Goal: Contribute content

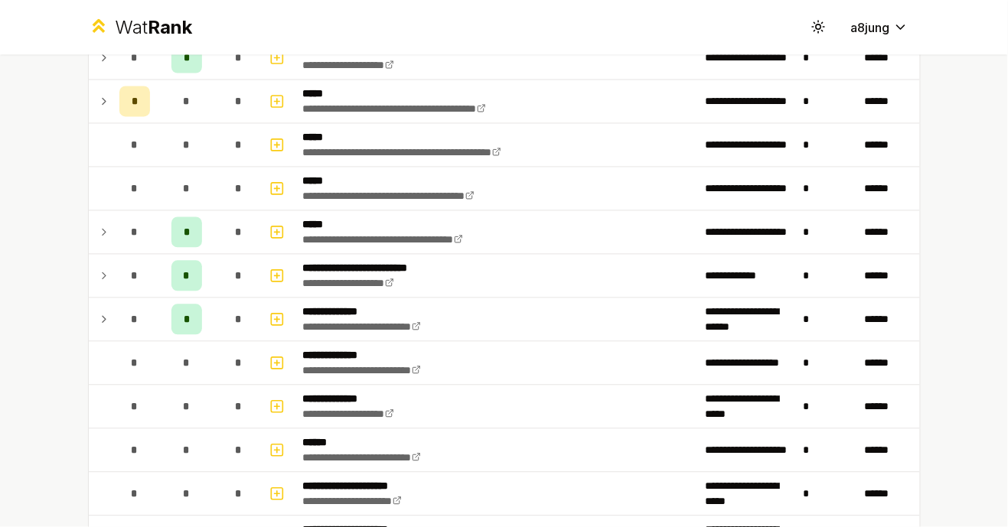
scroll to position [732, 0]
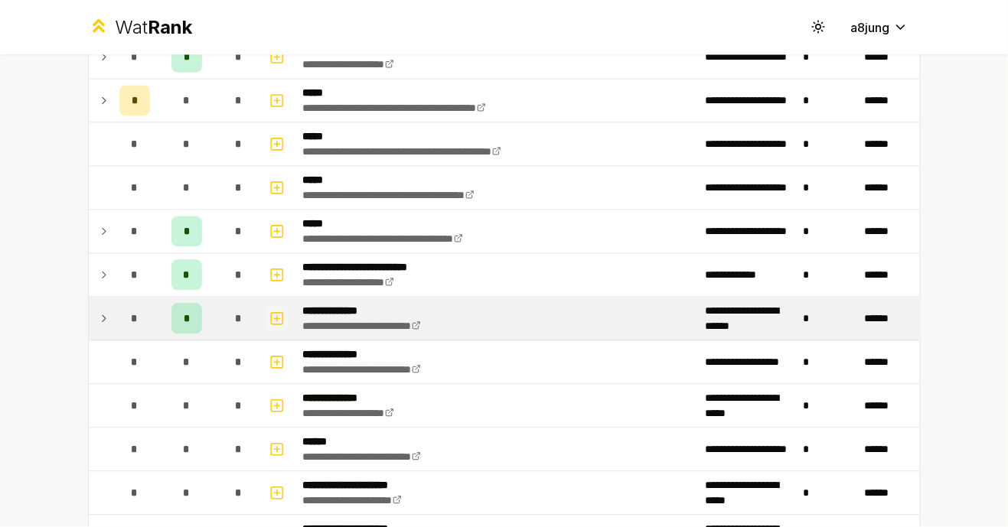
click at [279, 320] on icon "button" at bounding box center [276, 319] width 15 height 18
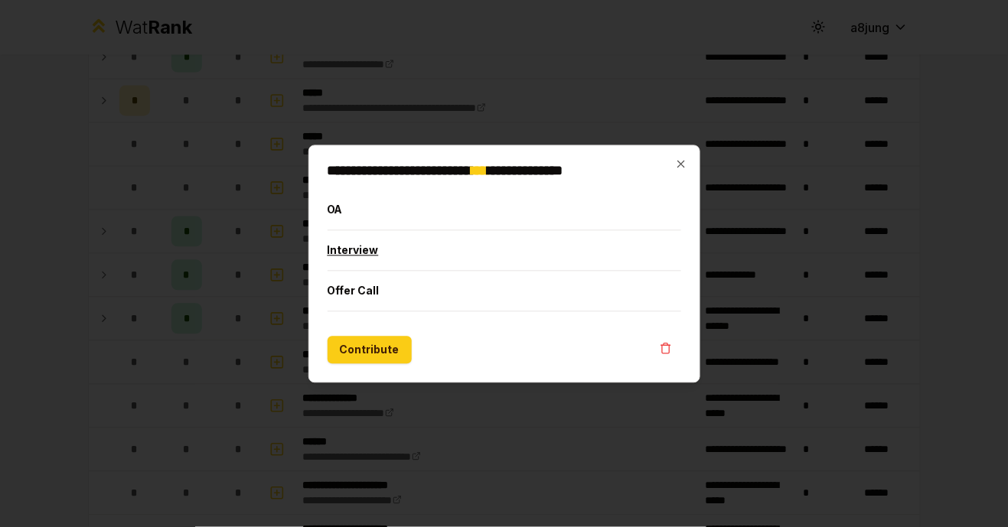
click at [399, 259] on button "Interview" at bounding box center [505, 250] width 354 height 40
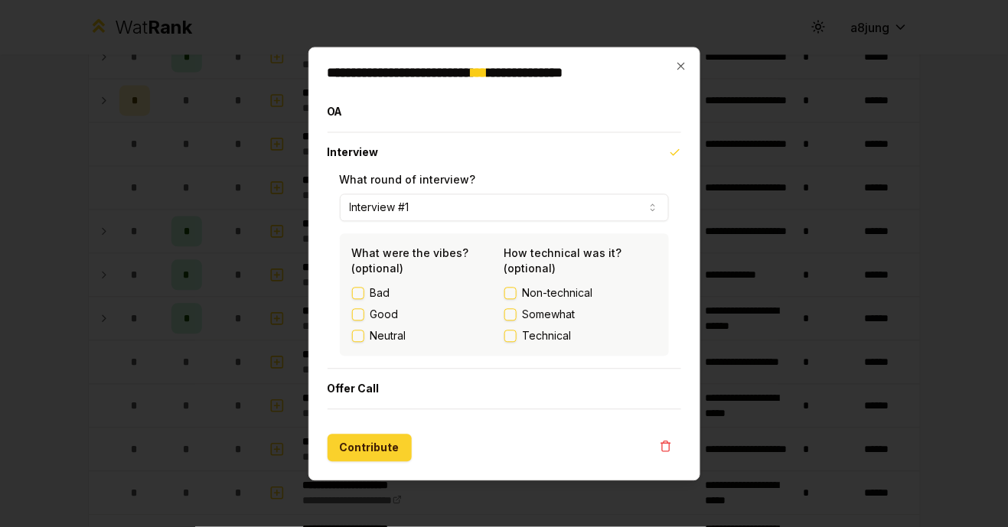
click at [379, 453] on button "Contribute" at bounding box center [370, 448] width 84 height 28
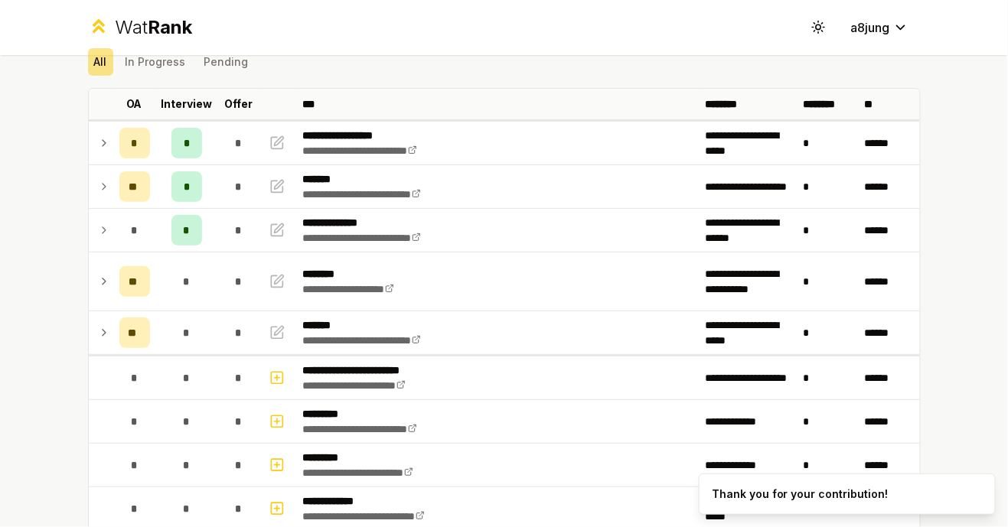
scroll to position [63, 0]
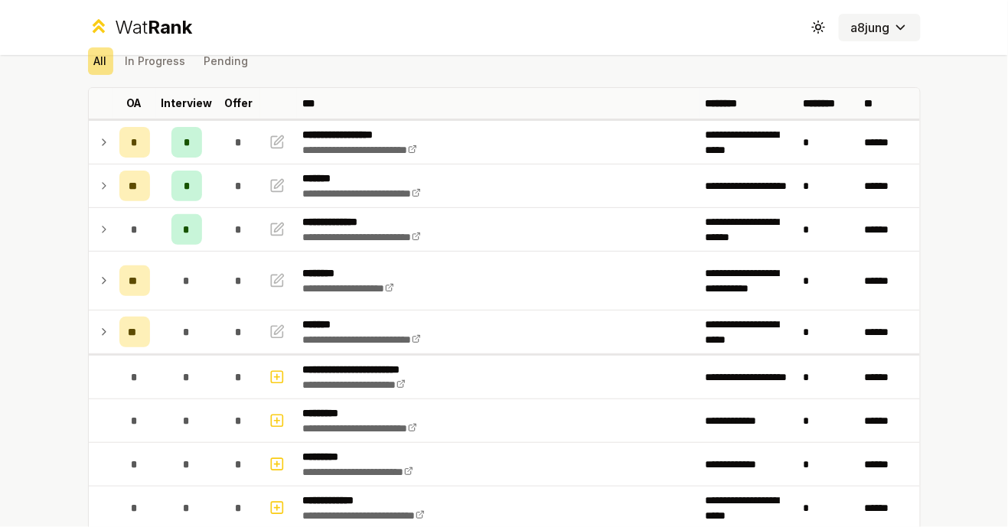
click at [882, 38] on button "a8jung" at bounding box center [880, 28] width 82 height 28
click at [953, 106] on div "**********" at bounding box center [504, 263] width 1008 height 527
click at [815, 37] on button "Toggle theme" at bounding box center [819, 28] width 28 height 28
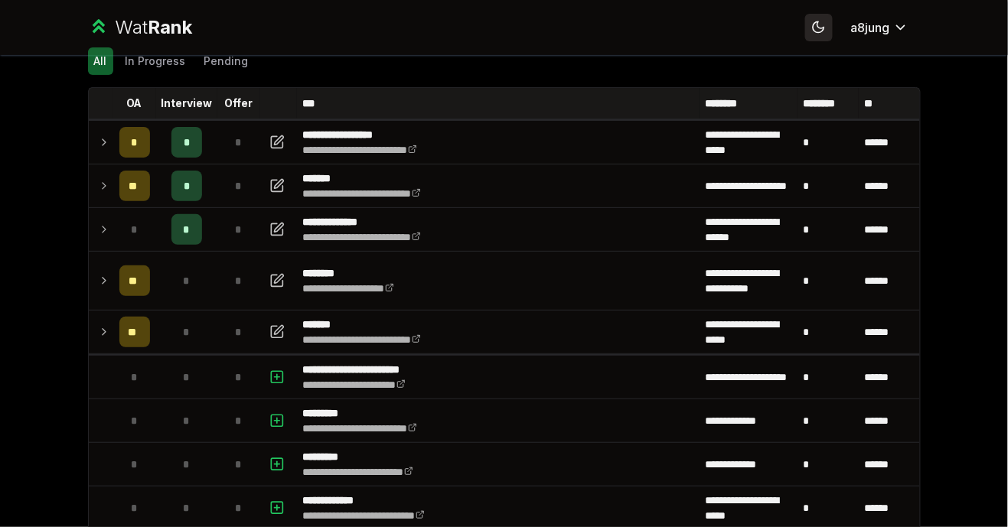
click at [829, 22] on button "Toggle theme" at bounding box center [819, 28] width 28 height 28
